Goal: Check status

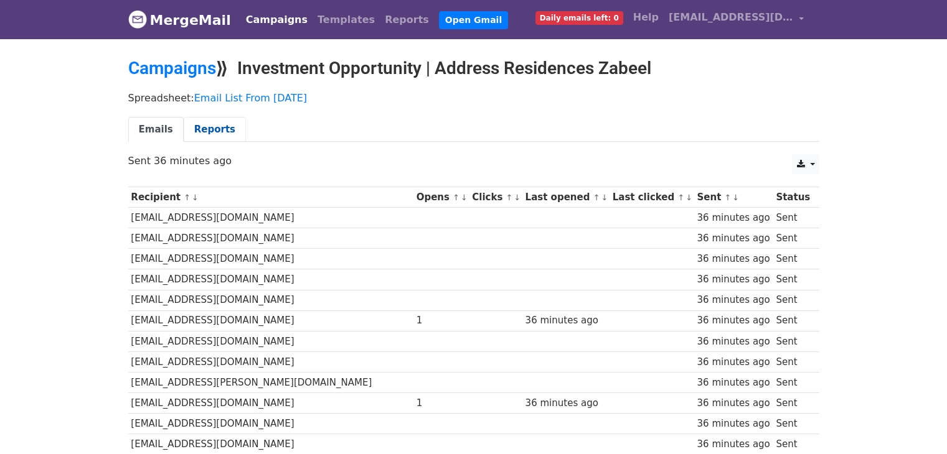
click at [201, 135] on link "Reports" at bounding box center [215, 130] width 62 height 26
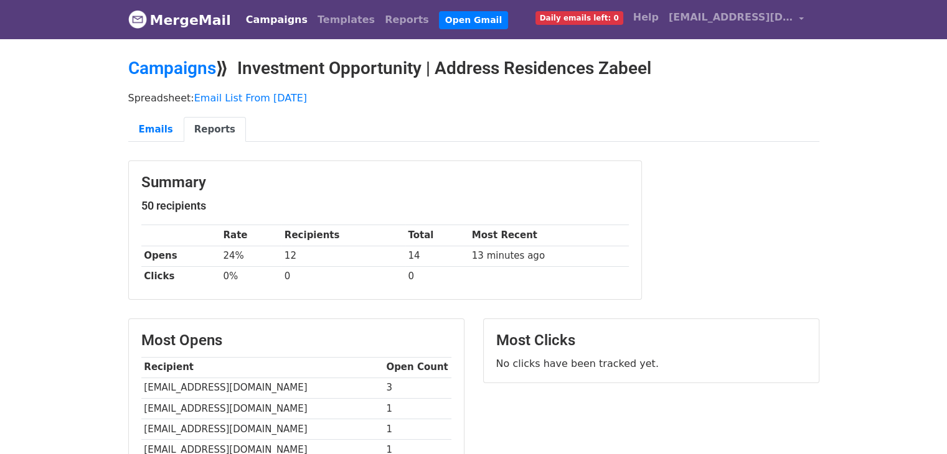
click at [184, 126] on link "Reports" at bounding box center [215, 130] width 62 height 26
click at [891, 186] on body "MergeMail Campaigns Templates Reports Open Gmail Daily emails left: 0 Help [EMA…" at bounding box center [473, 392] width 947 height 784
click at [173, 141] on div "Emails Reports" at bounding box center [474, 133] width 710 height 32
click at [161, 117] on link "Emails" at bounding box center [155, 130] width 55 height 26
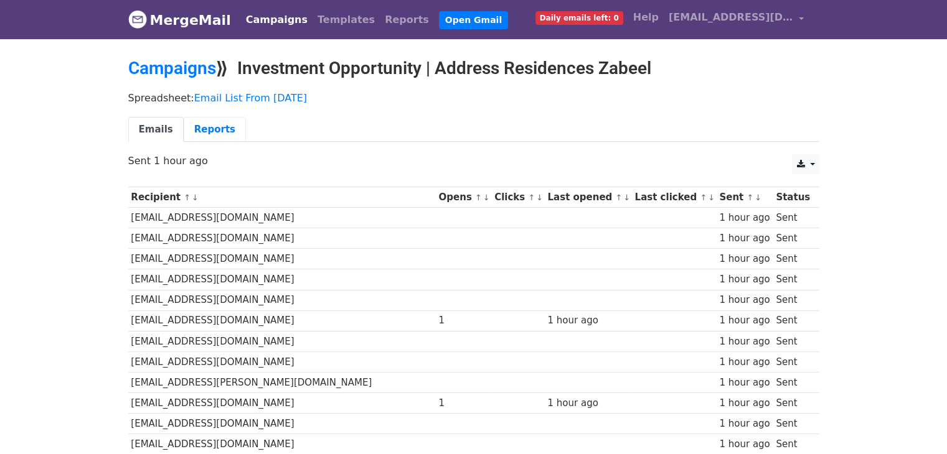
click at [204, 125] on link "Reports" at bounding box center [215, 130] width 62 height 26
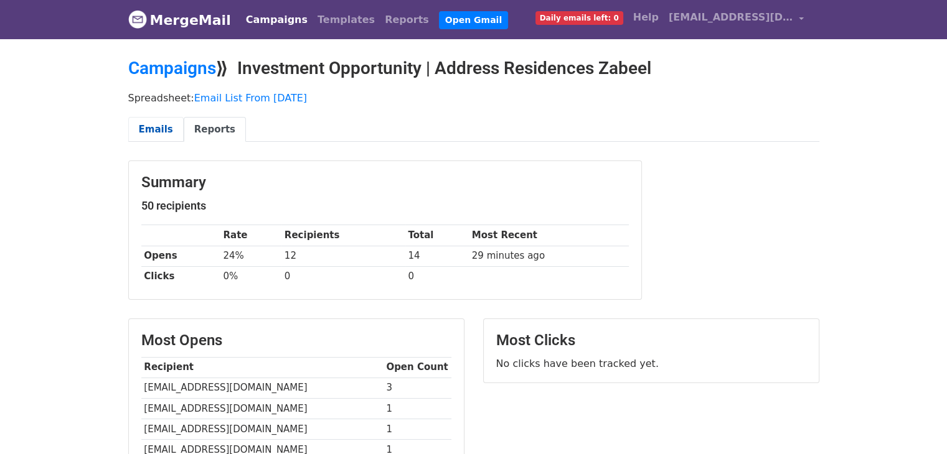
click at [169, 128] on link "Emails" at bounding box center [155, 130] width 55 height 26
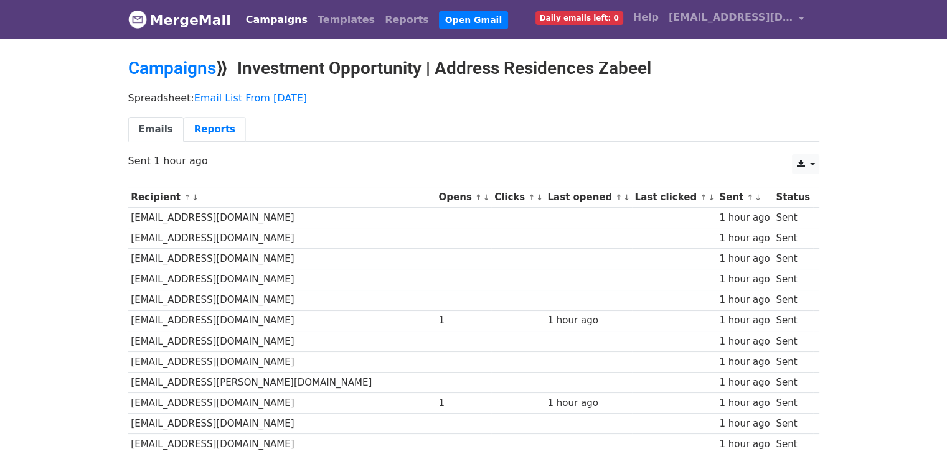
click at [199, 138] on link "Reports" at bounding box center [215, 130] width 62 height 26
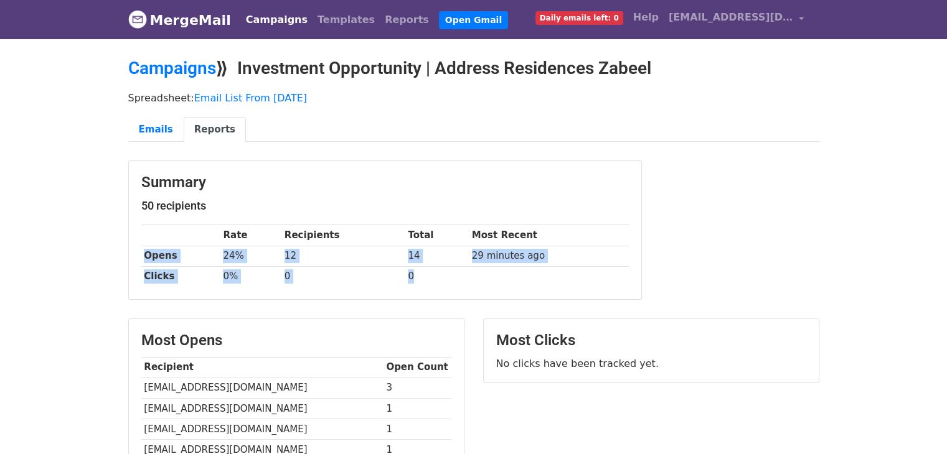
drag, startPoint x: 144, startPoint y: 255, endPoint x: 473, endPoint y: 275, distance: 328.7
click at [473, 275] on tbody "Rate Recipients Total Most Recent Opens 24% 12 14 29 minutes ago Clicks 0% 0 0" at bounding box center [384, 256] width 487 height 62
click at [473, 275] on td at bounding box center [549, 276] width 160 height 21
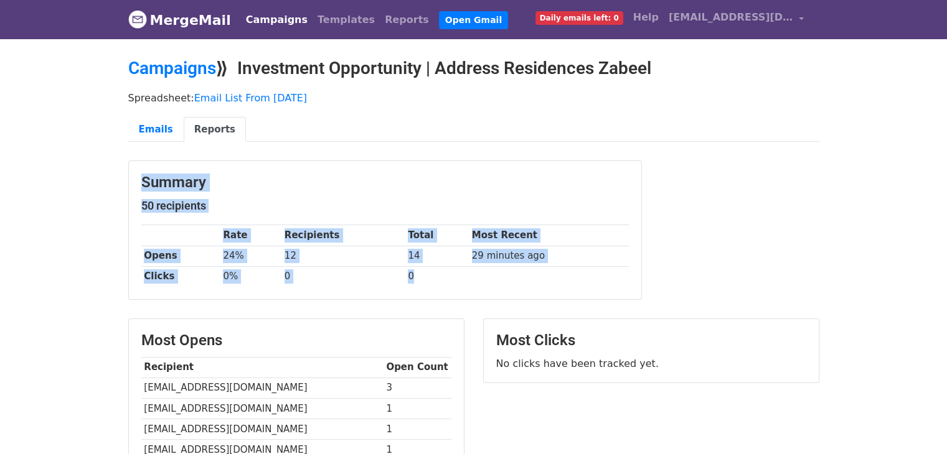
drag, startPoint x: 440, startPoint y: 271, endPoint x: 141, endPoint y: 168, distance: 316.2
click at [141, 168] on div "Summary 50 recipients Rate Recipients Total Most Recent Opens 24% 12 14 29 minu…" at bounding box center [385, 230] width 512 height 138
click at [231, 227] on th "Rate" at bounding box center [250, 235] width 61 height 21
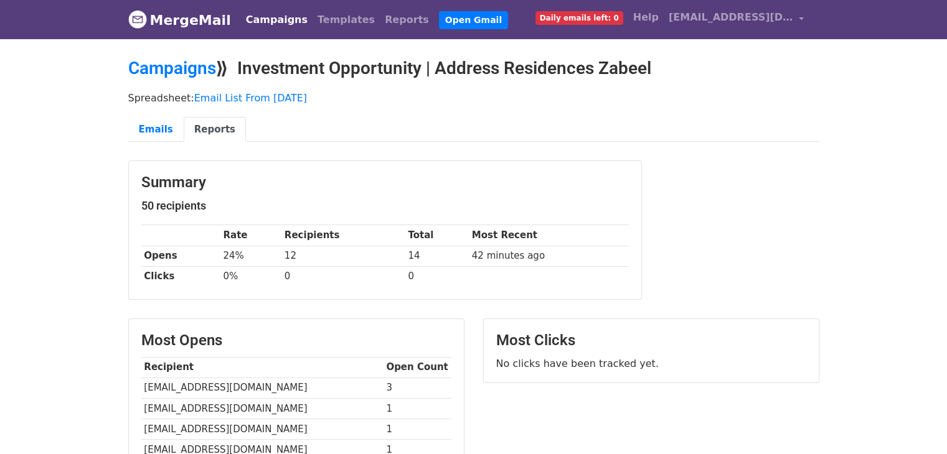
click at [167, 26] on link "MergeMail" at bounding box center [179, 20] width 103 height 26
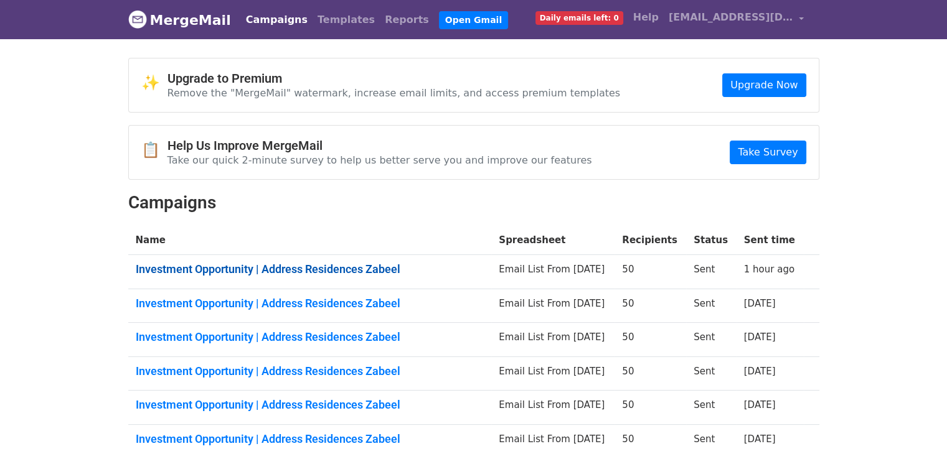
click at [364, 264] on link "Investment Opportunity | Address Residences Zabeel" at bounding box center [310, 270] width 349 height 14
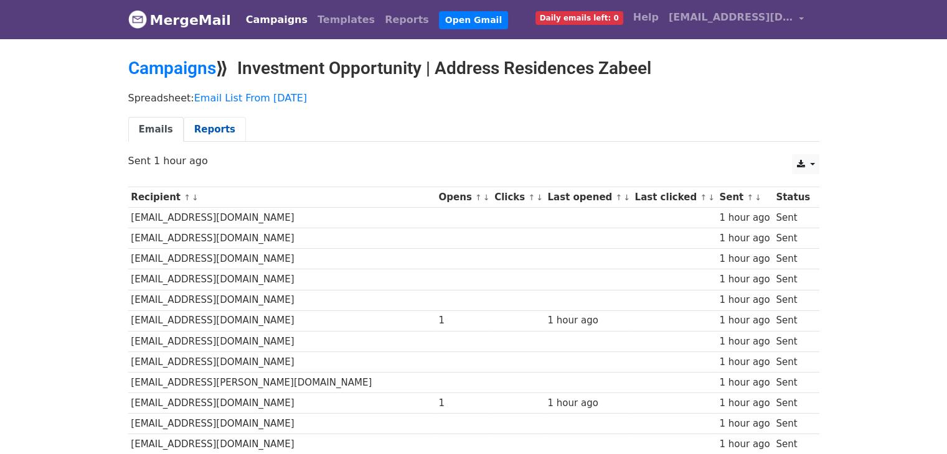
click at [202, 123] on link "Reports" at bounding box center [215, 130] width 62 height 26
